Goal: Information Seeking & Learning: Learn about a topic

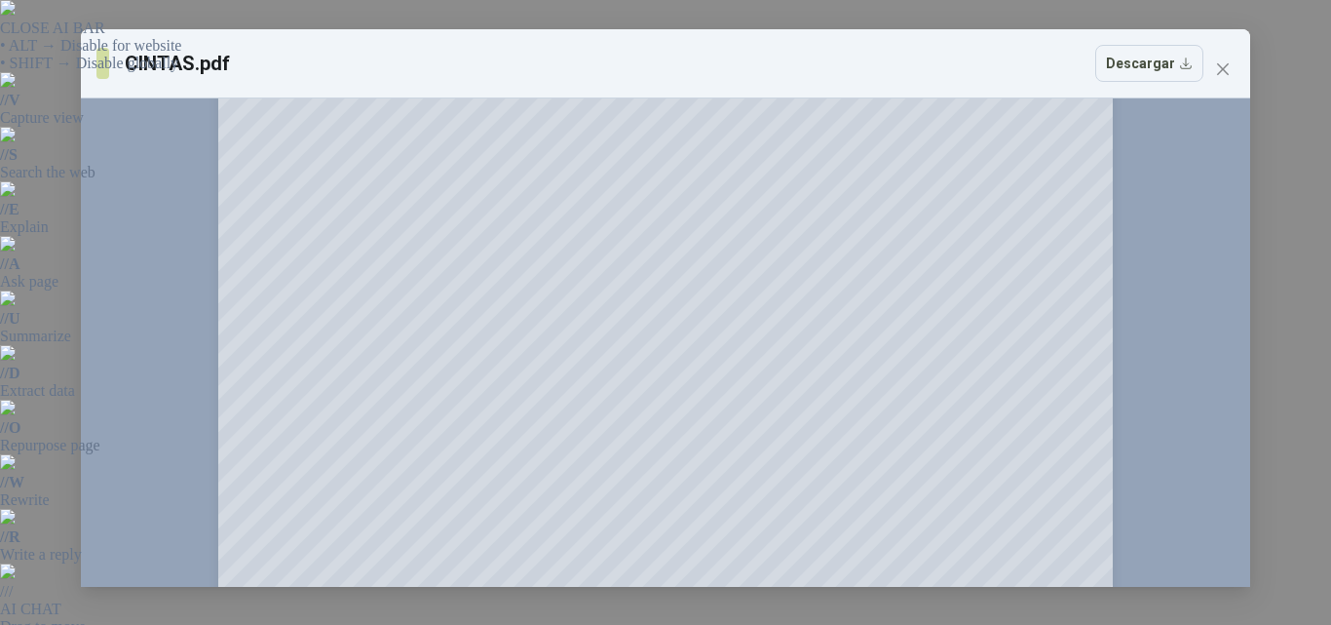
scroll to position [195, 0]
click at [1217, 68] on icon "close" at bounding box center [1223, 69] width 16 height 16
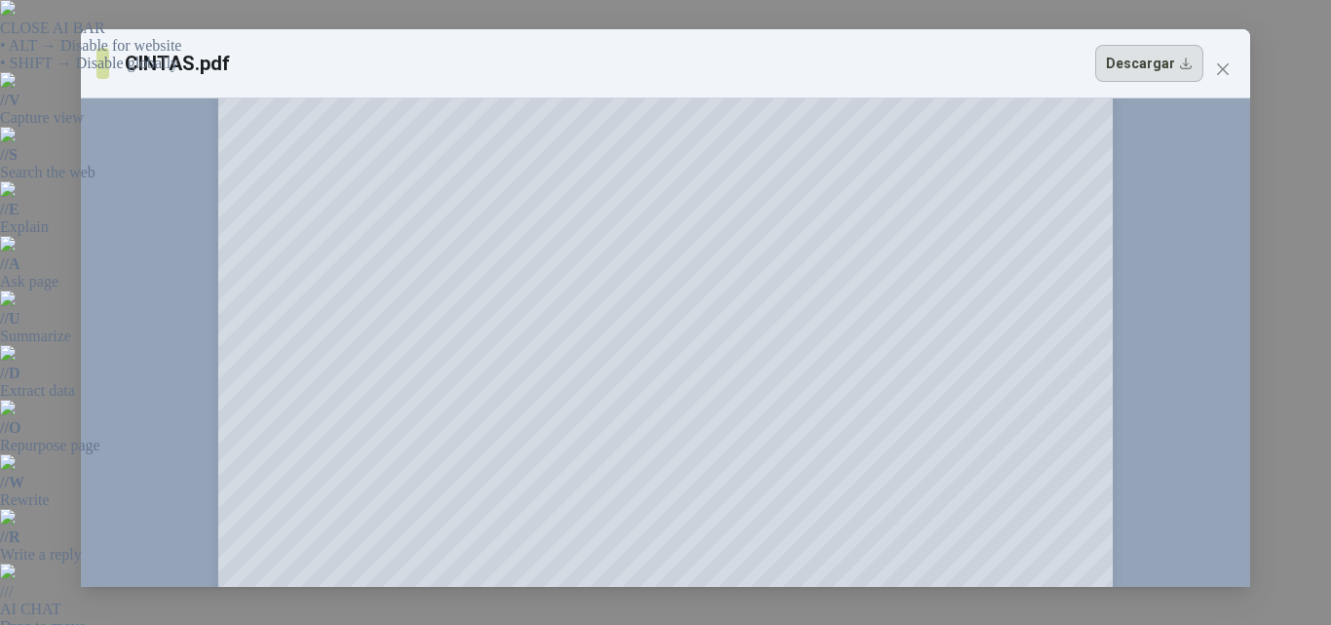
scroll to position [97, 0]
click at [1232, 65] on span "Close" at bounding box center [1223, 69] width 31 height 16
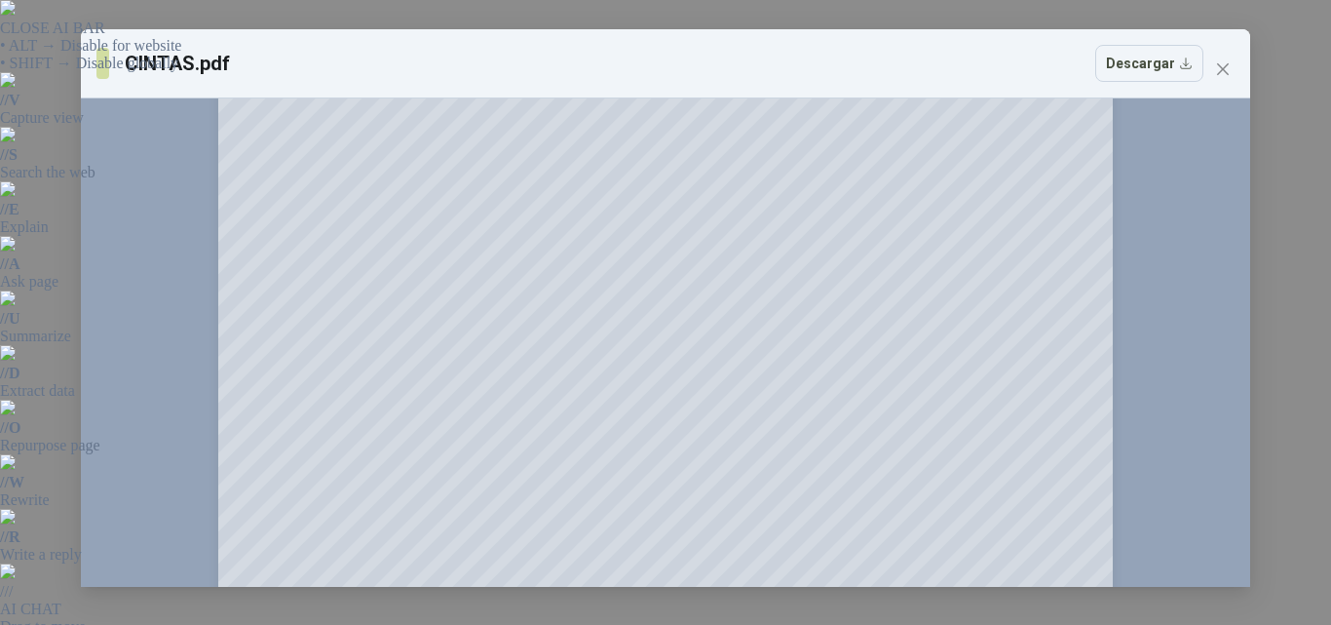
scroll to position [292, 0]
click at [1227, 72] on icon "close" at bounding box center [1223, 69] width 12 height 12
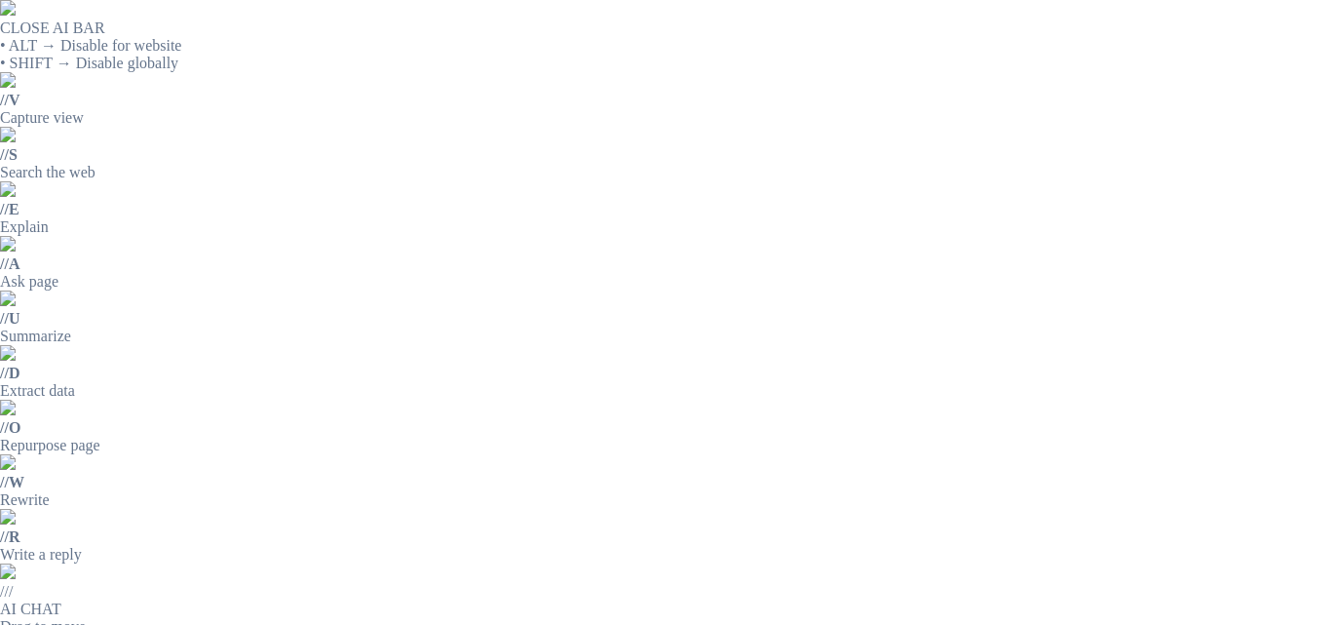
scroll to position [195, 0]
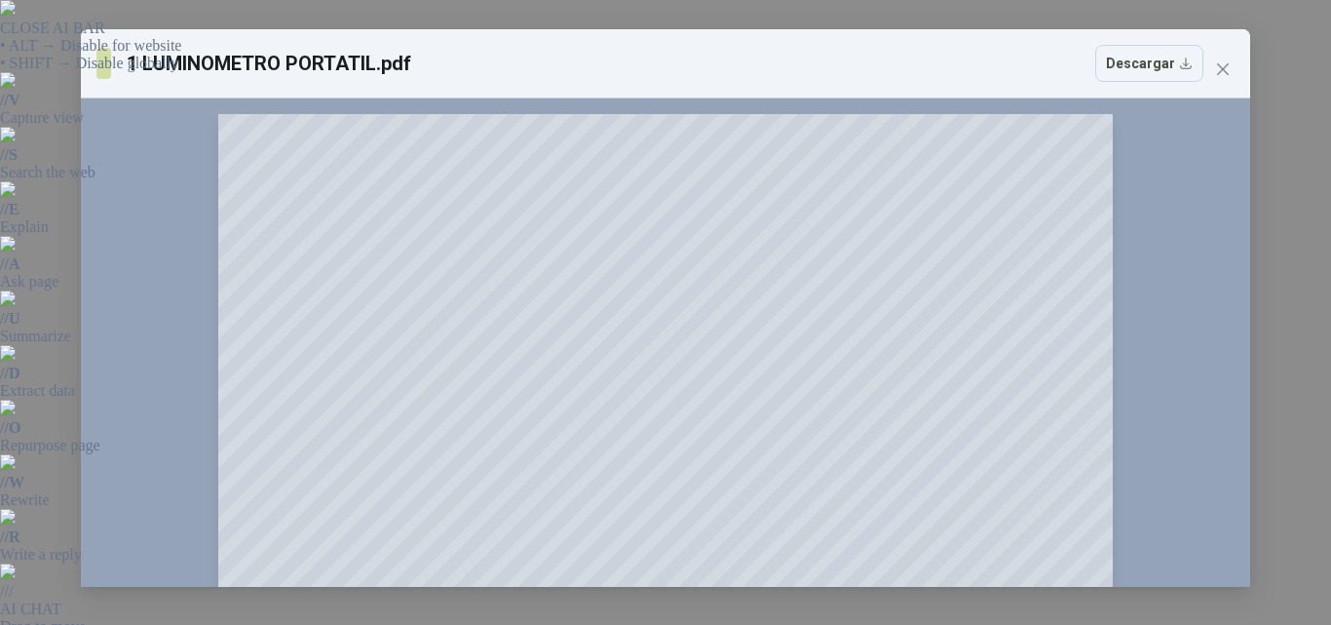
scroll to position [97, 0]
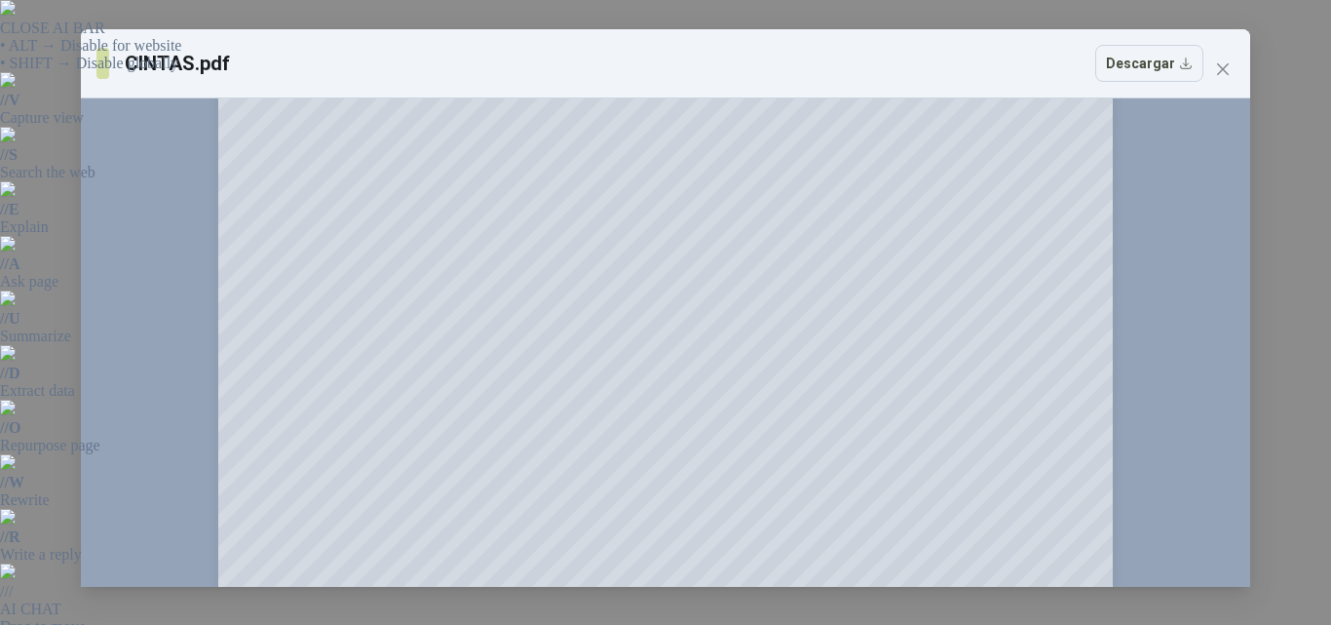
scroll to position [195, 0]
click at [1229, 77] on button "Close" at bounding box center [1223, 69] width 31 height 31
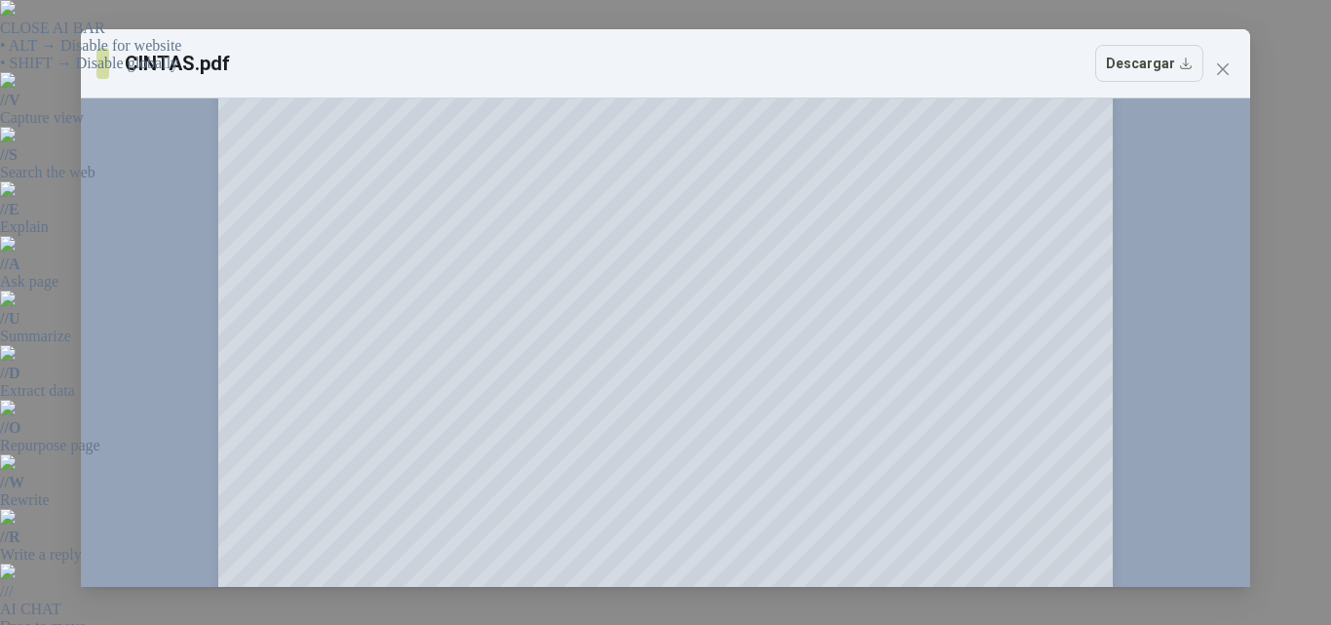
scroll to position [195, 0]
